Goal: Transaction & Acquisition: Purchase product/service

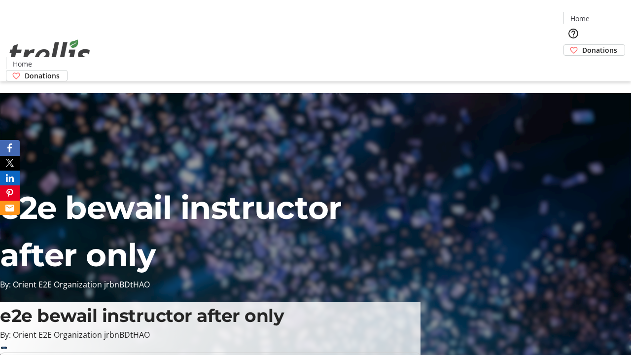
click at [603, 15] on span "Sign Up" at bounding box center [606, 14] width 29 height 12
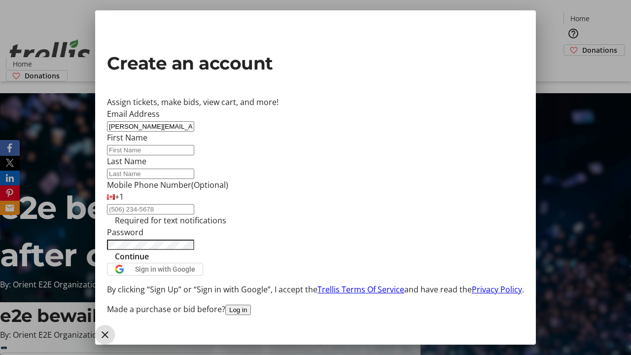
type input "[PERSON_NAME][EMAIL_ADDRESS][DOMAIN_NAME]"
type input "[PERSON_NAME]"
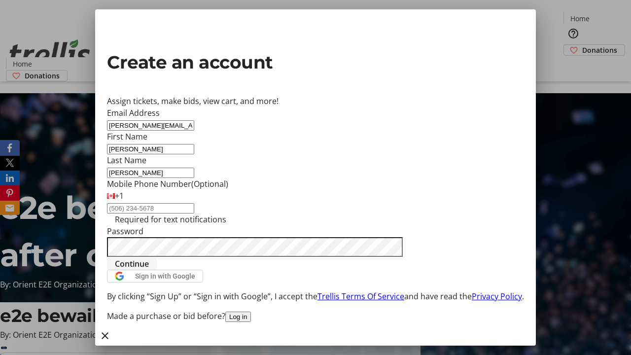
click at [149, 270] on span "Continue" at bounding box center [132, 264] width 34 height 12
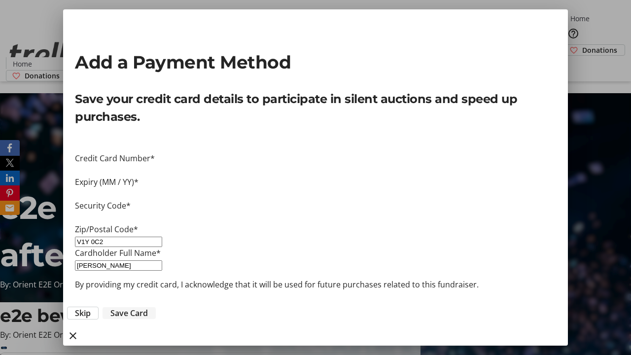
type input "V1Y 0C2"
click at [148, 307] on span "Save Card" at bounding box center [128, 313] width 37 height 12
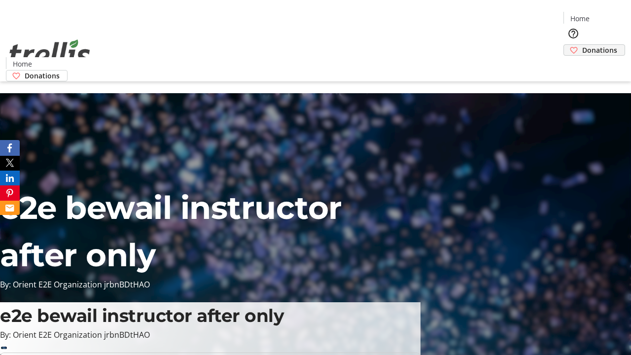
click at [582, 45] on span "Donations" at bounding box center [599, 50] width 35 height 10
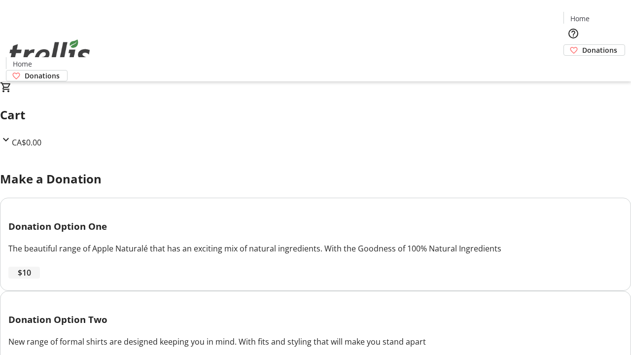
click at [31, 278] on span "$10" at bounding box center [24, 273] width 13 height 12
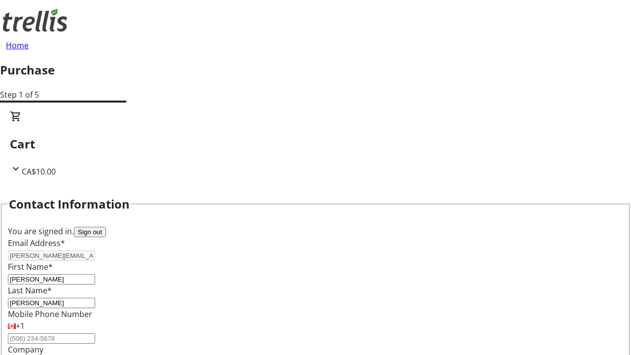
select select "CA"
type input "[STREET_ADDRESS][PERSON_NAME]"
type input "Kelowna"
select select "BC"
type input "Kelowna"
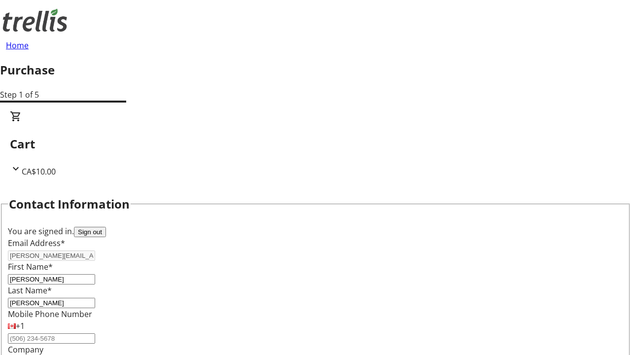
type input "V1Y 0C2"
